Goal: Information Seeking & Learning: Learn about a topic

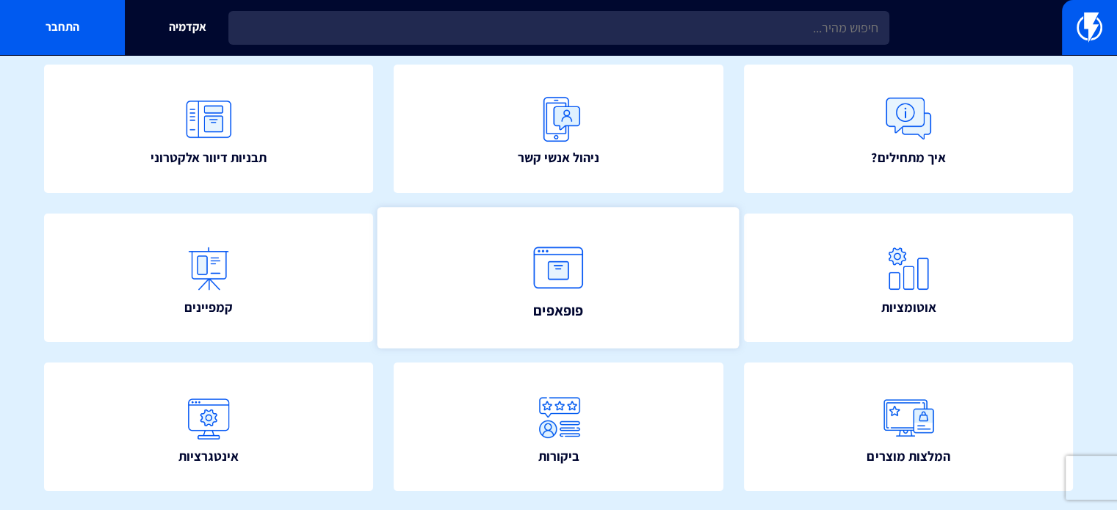
scroll to position [130, 0]
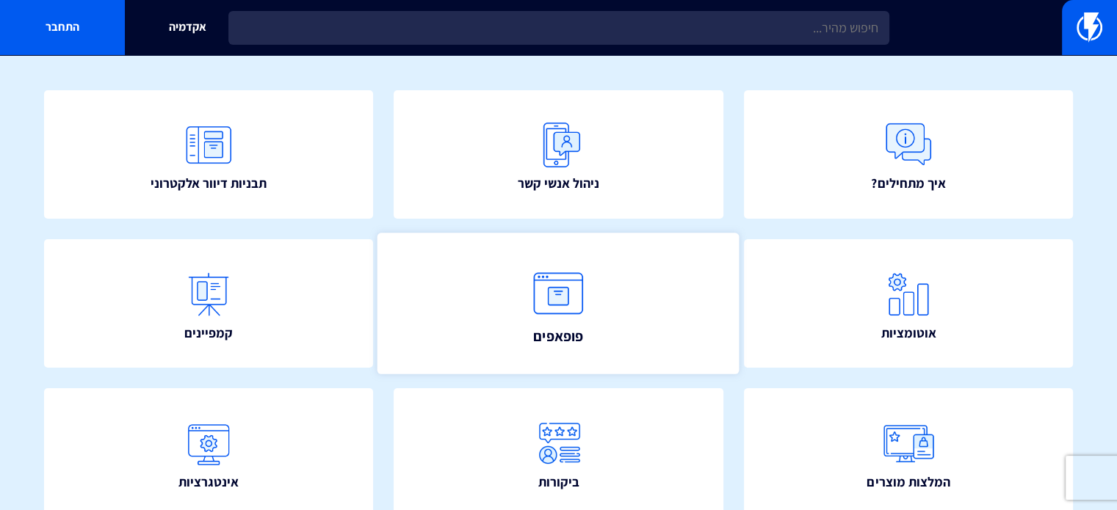
click at [579, 304] on img at bounding box center [558, 293] width 65 height 65
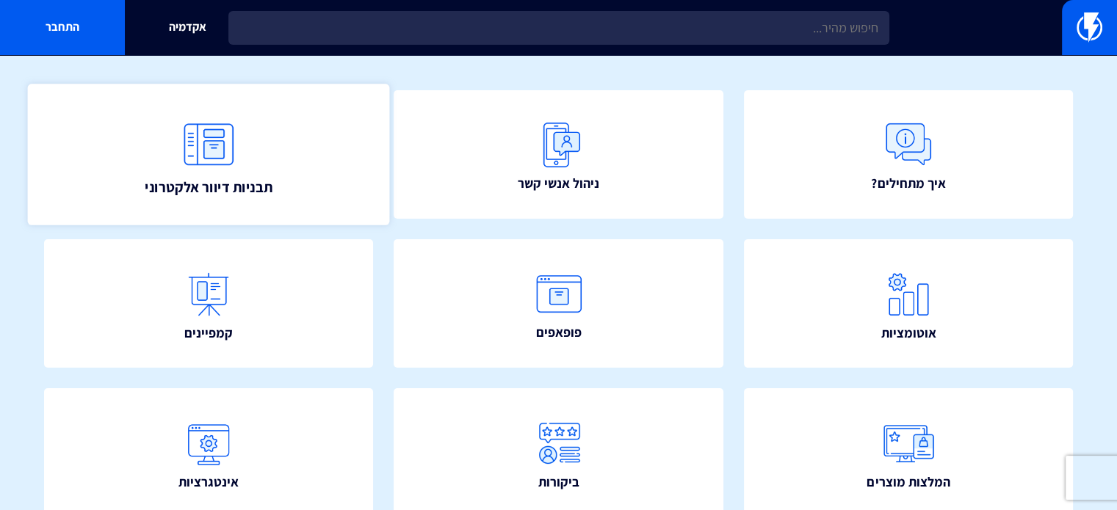
click at [247, 185] on span "תבניות דיוור אלקטרוני" at bounding box center [209, 186] width 128 height 21
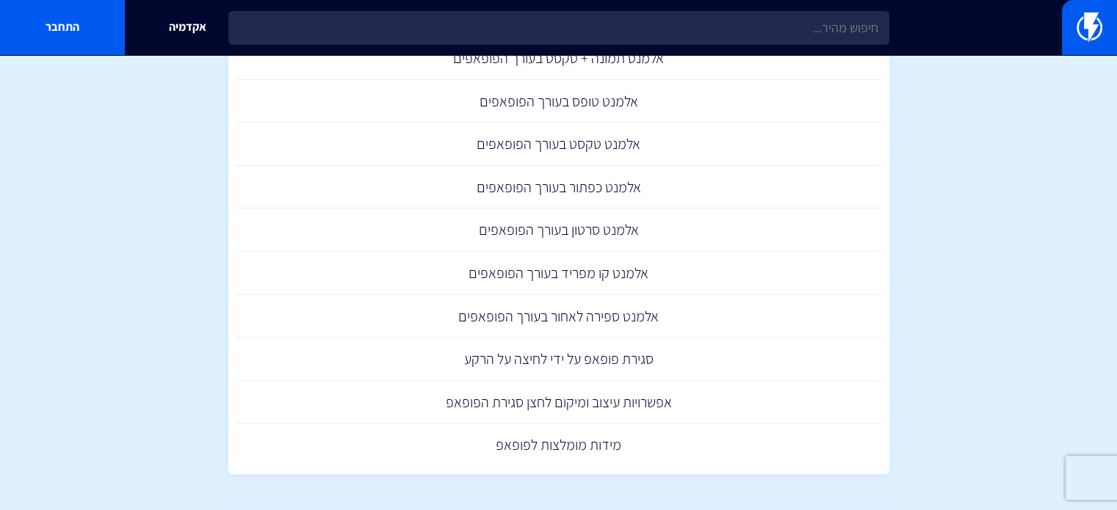
scroll to position [661, 0]
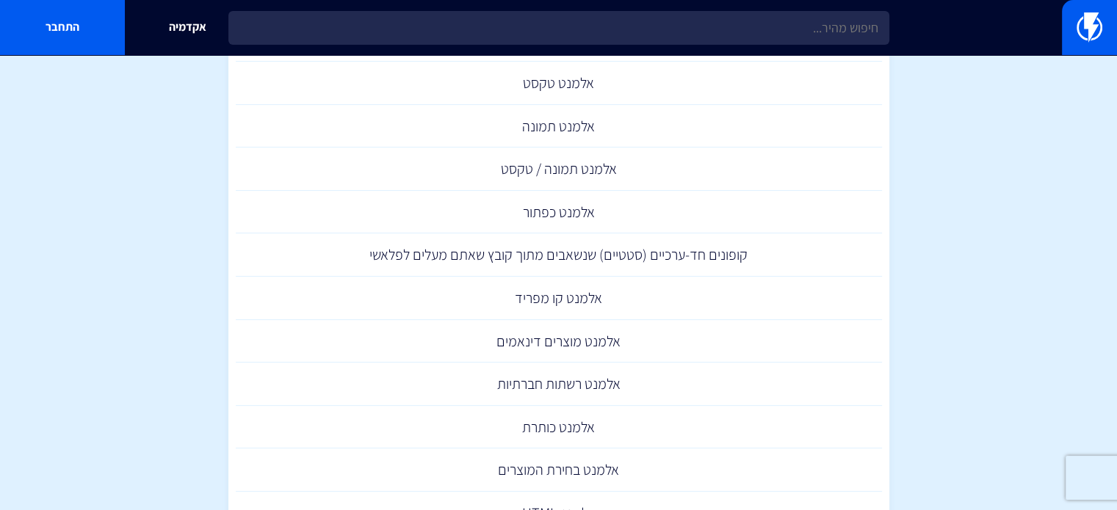
scroll to position [908, 0]
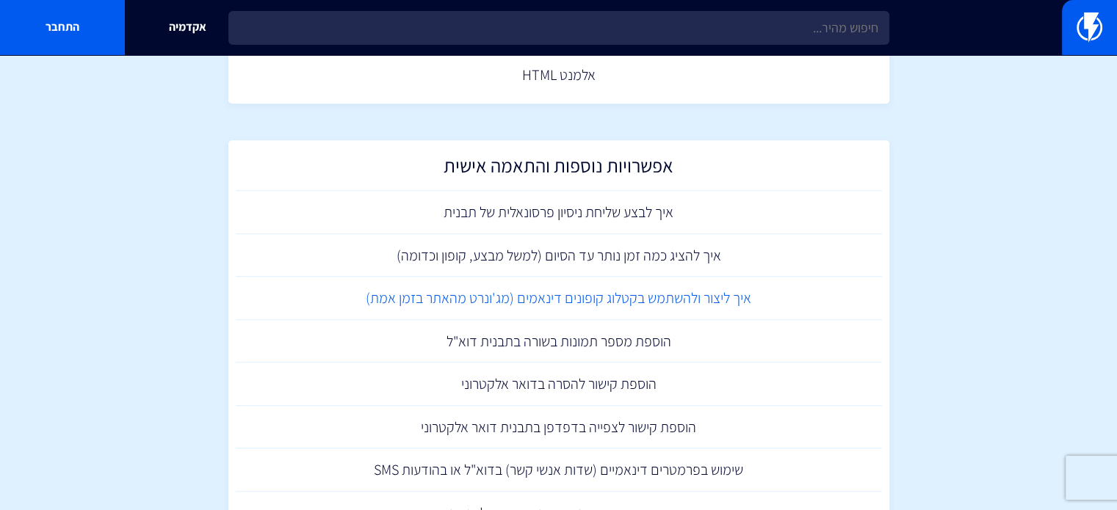
click at [605, 299] on link "איך ליצור ולהשתמש בקטלוג קופונים דינאמים (מג'ונרט מהאתר בזמן אמת)" at bounding box center [559, 298] width 646 height 43
